Goal: Task Accomplishment & Management: Manage account settings

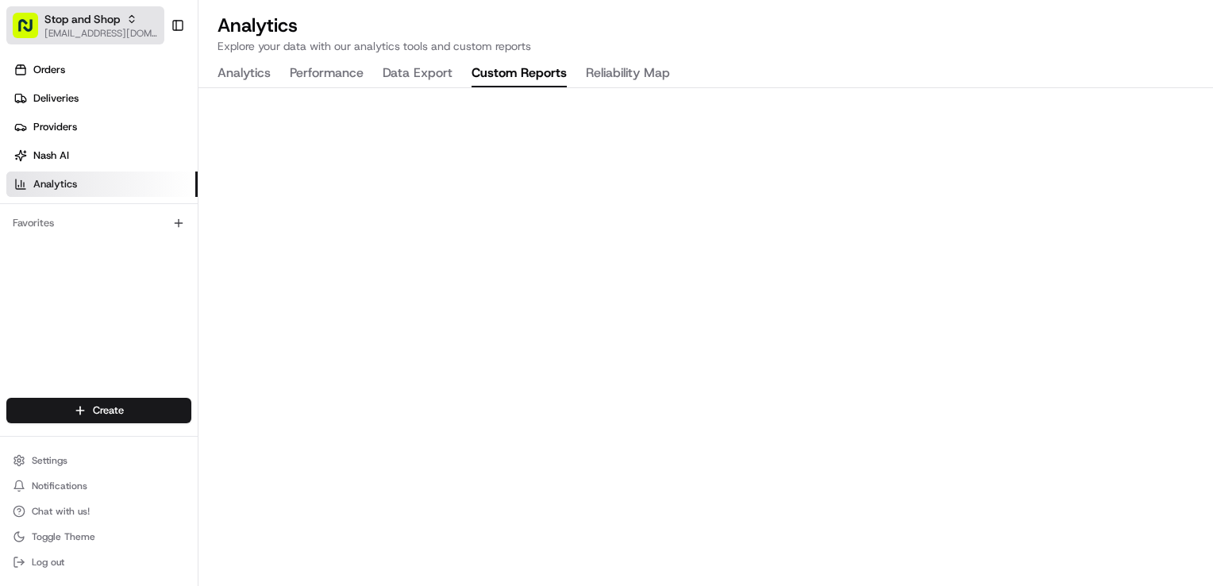
click at [75, 25] on span "Stop and Shop" at bounding box center [81, 19] width 75 height 16
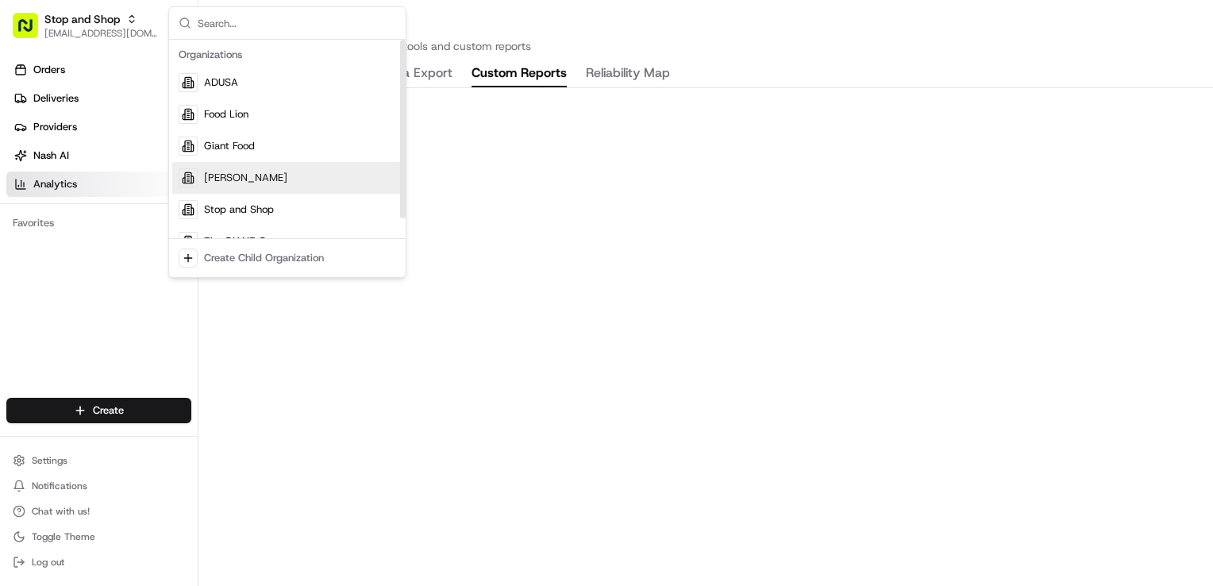
click at [231, 167] on div "[PERSON_NAME]" at bounding box center [287, 178] width 230 height 32
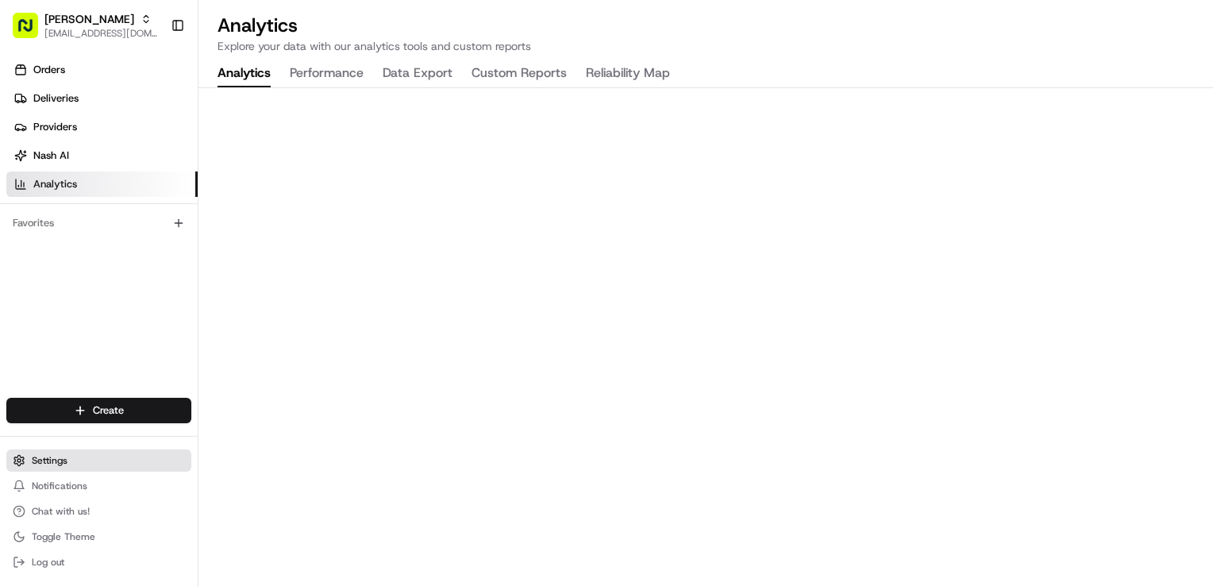
click at [87, 457] on button "Settings" at bounding box center [98, 460] width 185 height 22
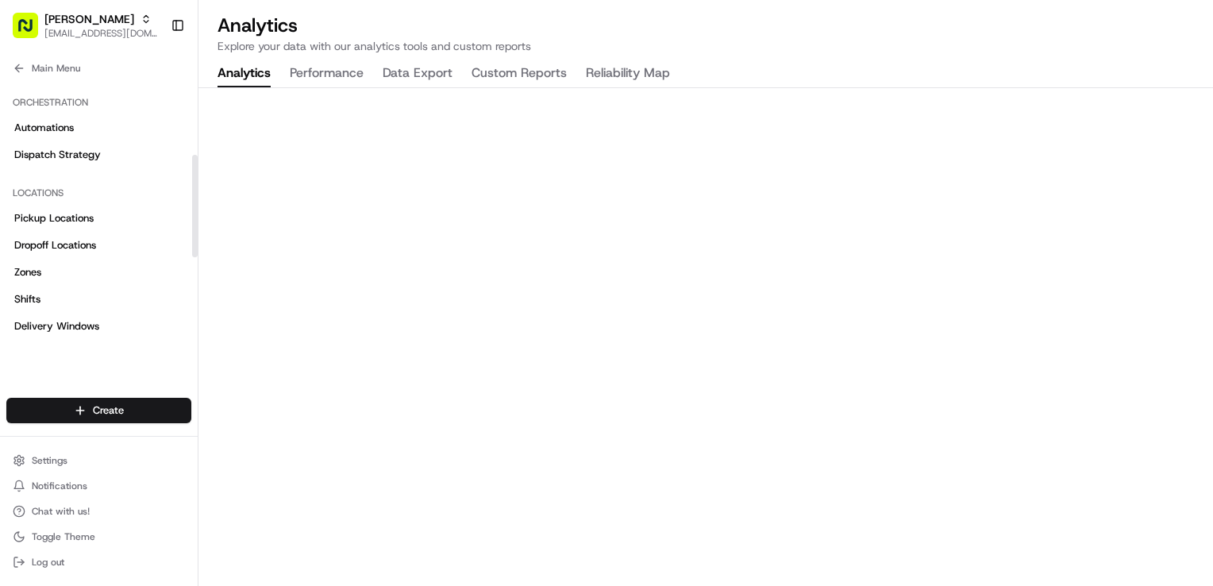
scroll to position [198, 0]
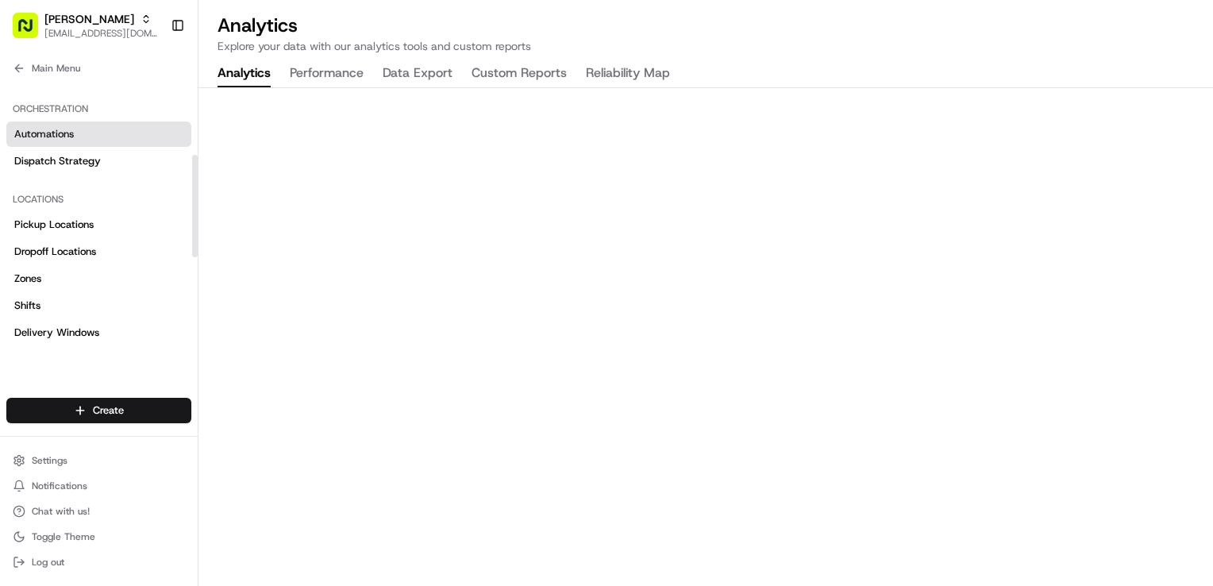
click at [94, 128] on link "Automations" at bounding box center [98, 133] width 185 height 25
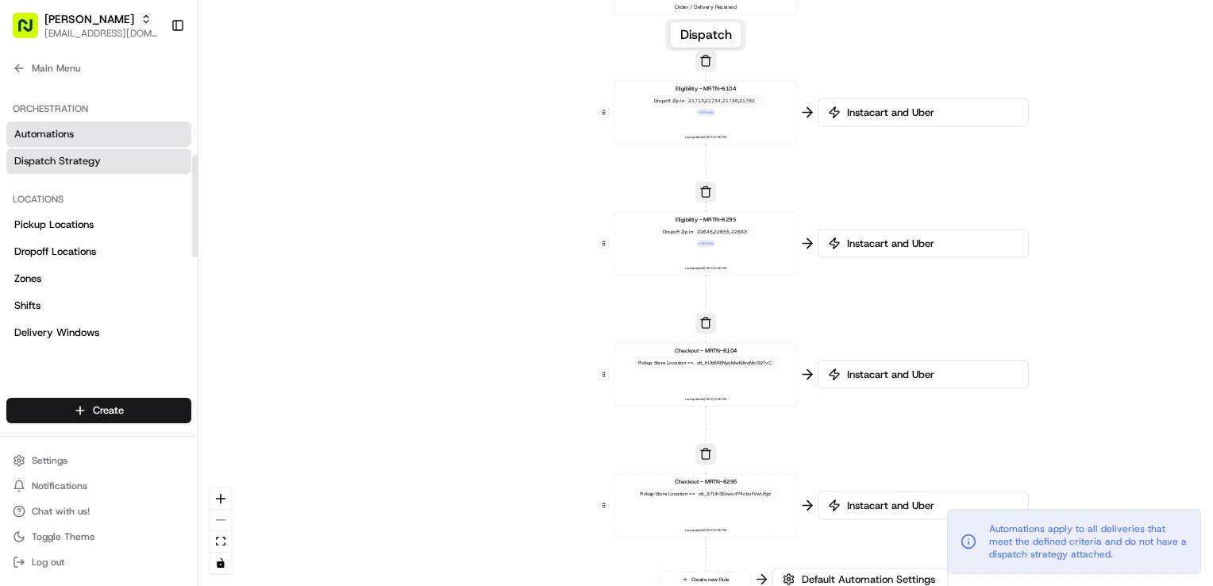
click at [63, 162] on span "Dispatch Strategy" at bounding box center [57, 161] width 87 height 14
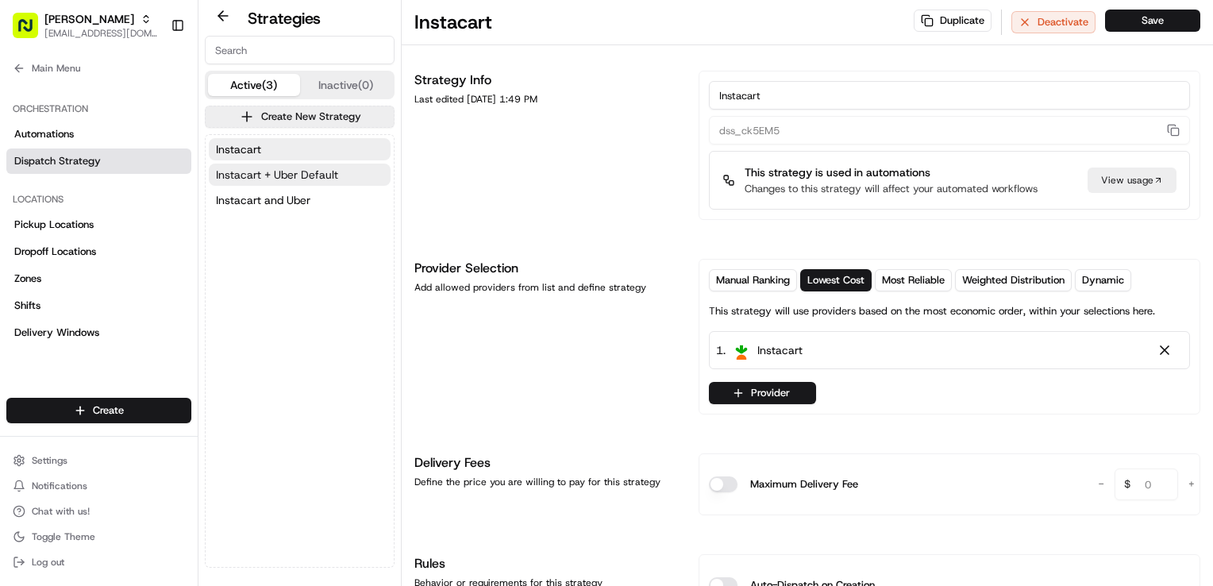
click at [338, 180] on button "Instacart + Uber Default" at bounding box center [300, 175] width 182 height 22
